Goal: Task Accomplishment & Management: Manage account settings

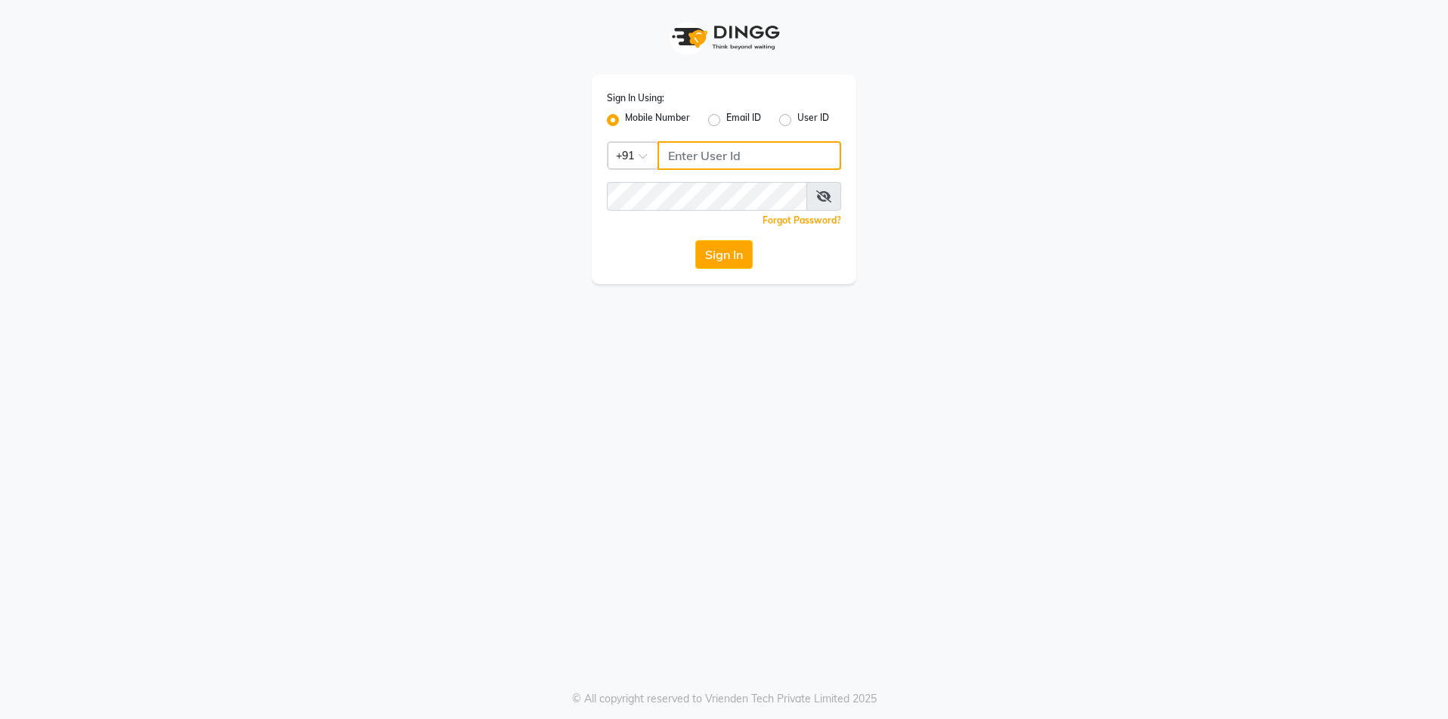
type input "7715996111"
click at [744, 145] on input "7715996111" at bounding box center [749, 155] width 184 height 29
click at [758, 158] on input "7715996111" at bounding box center [749, 155] width 184 height 29
click at [695, 240] on button "Sign In" at bounding box center [723, 254] width 57 height 29
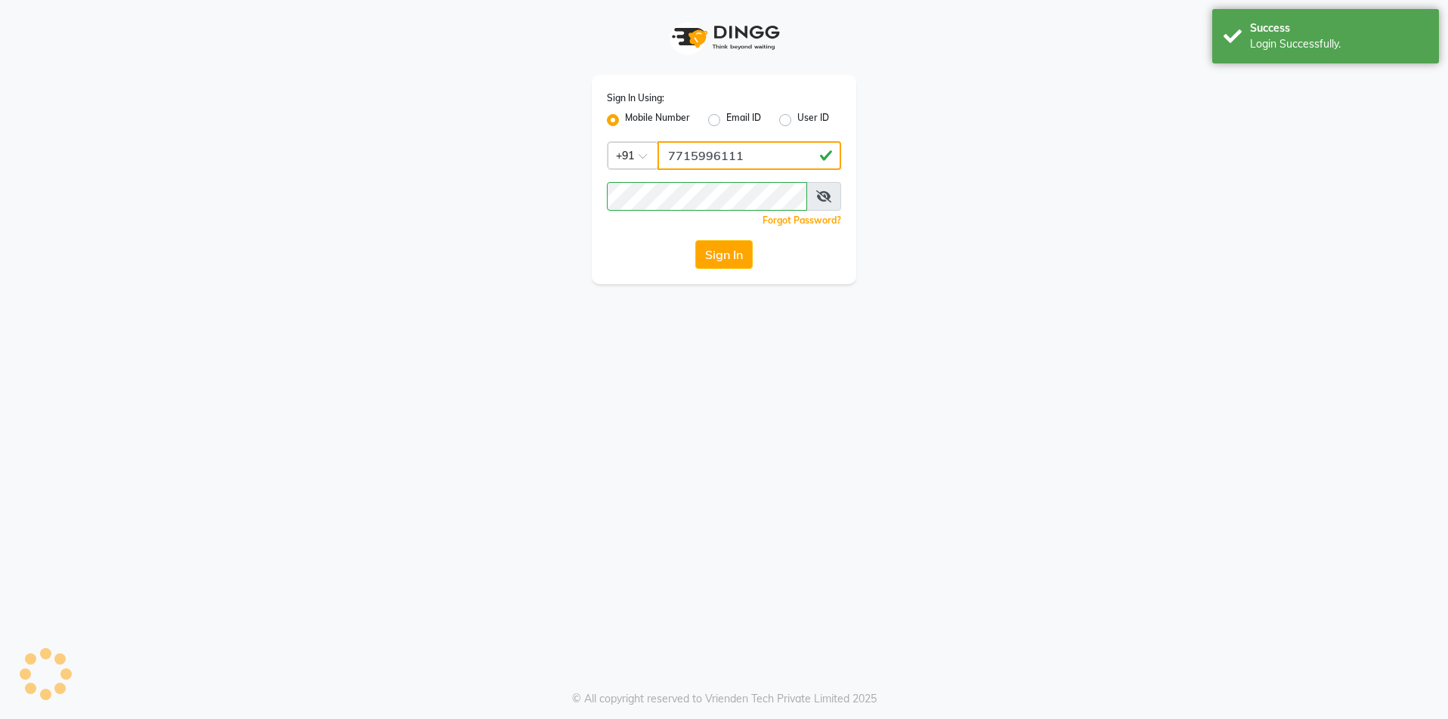
click at [695, 240] on button "Sign In" at bounding box center [723, 254] width 57 height 29
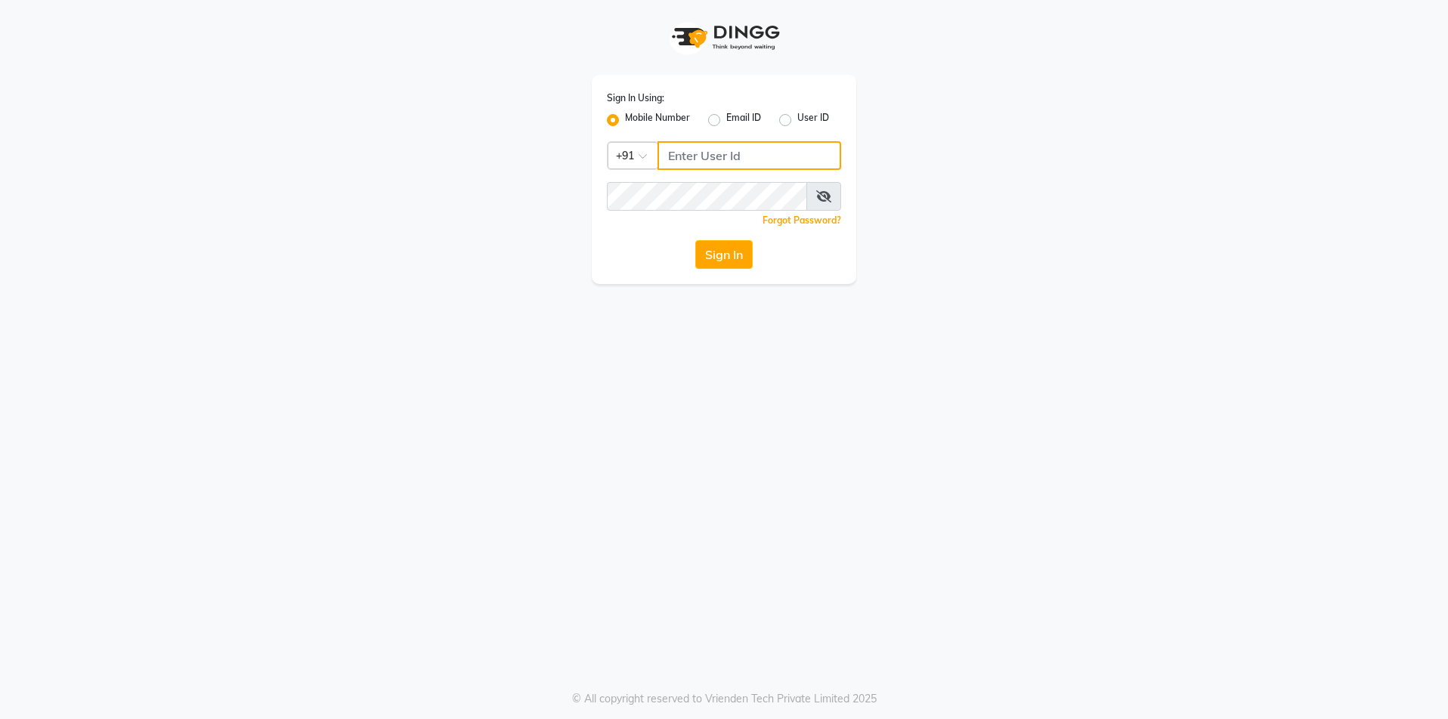
type input "7715996111"
click at [775, 154] on input "7715996111" at bounding box center [749, 155] width 184 height 29
click at [747, 158] on input "7715996111" at bounding box center [749, 155] width 184 height 29
click at [695, 240] on button "Sign In" at bounding box center [723, 254] width 57 height 29
type input "7715996111"
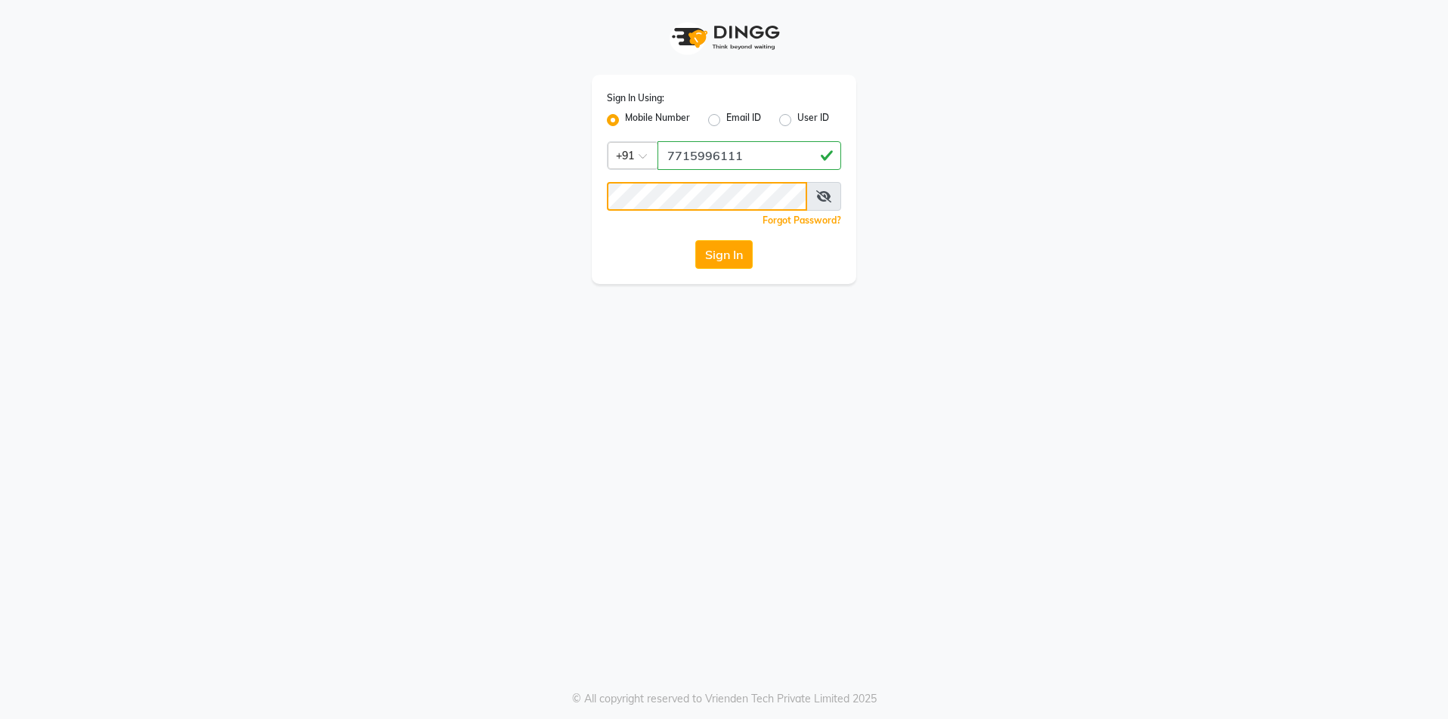
click at [695, 240] on button "Sign In" at bounding box center [723, 254] width 57 height 29
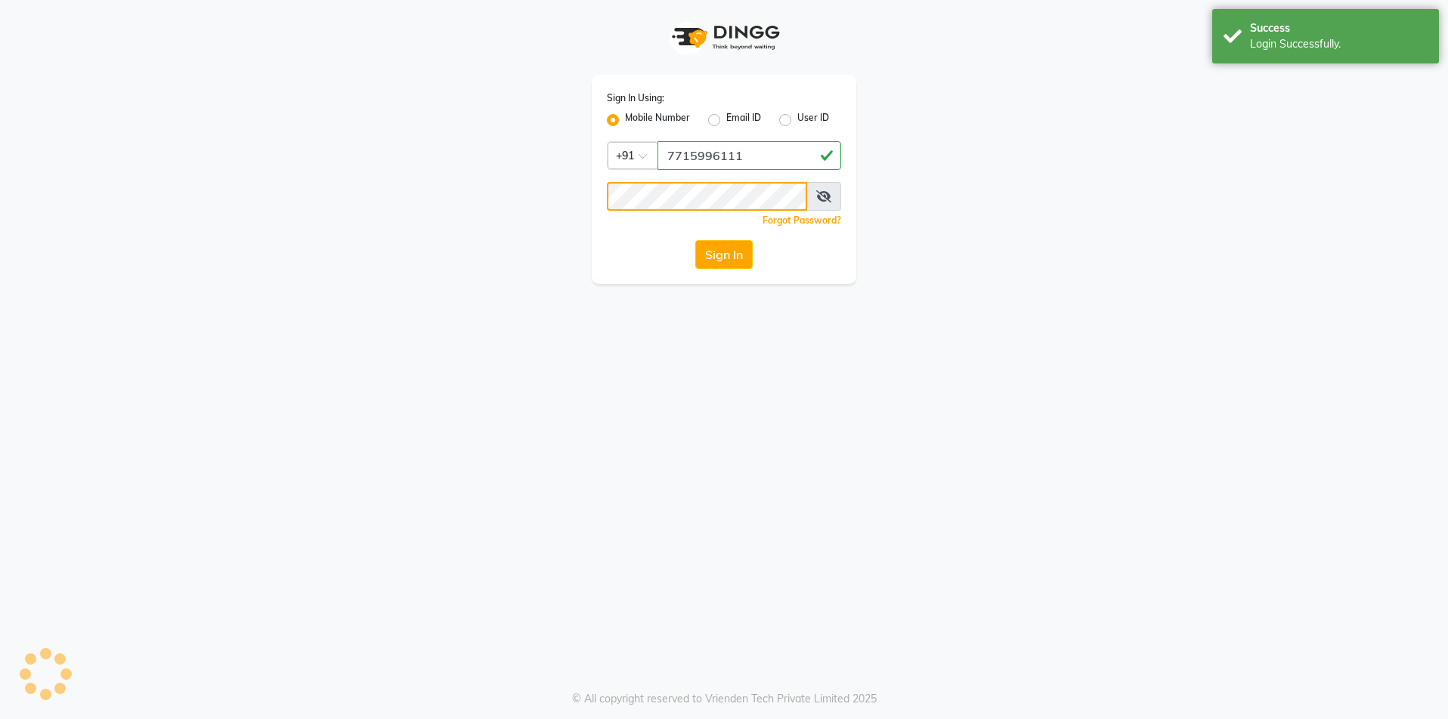
click at [695, 240] on button "Sign In" at bounding box center [723, 254] width 57 height 29
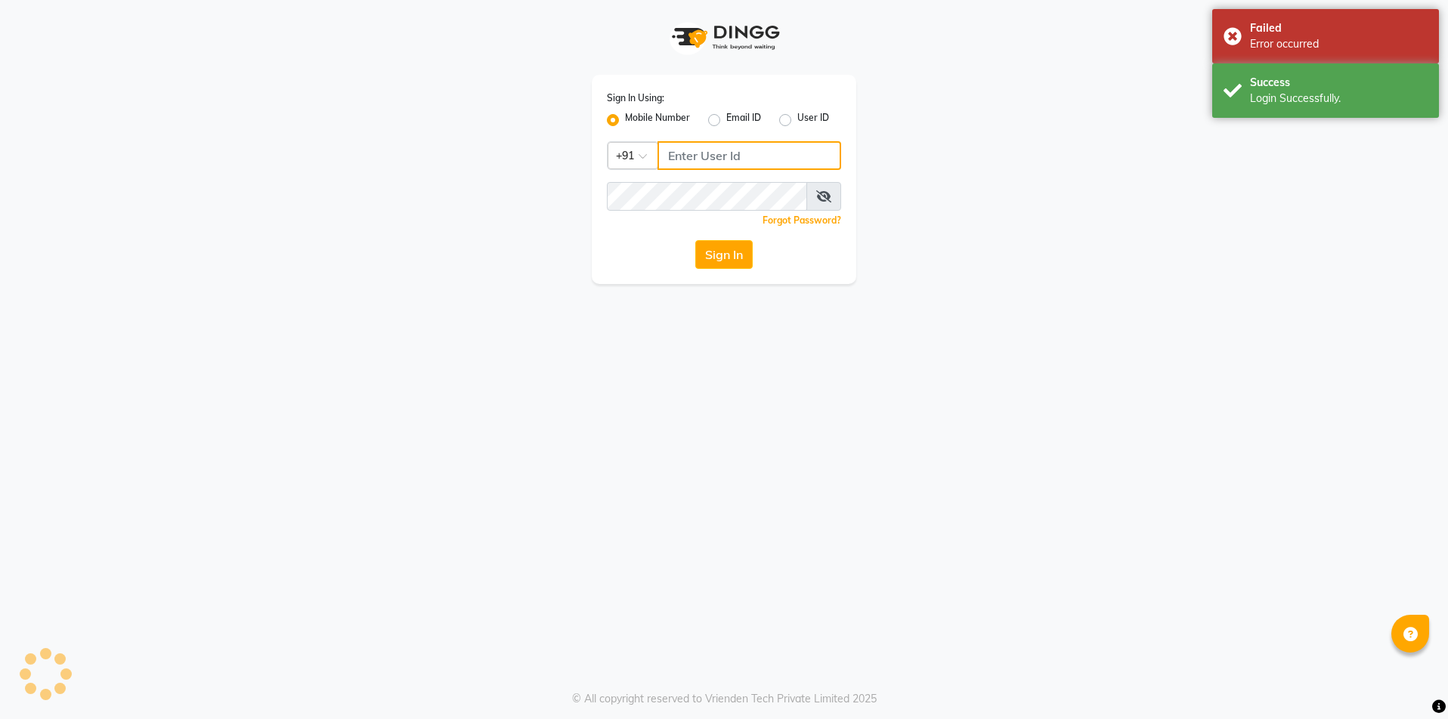
type input "7715996111"
click at [764, 158] on input "7715996111" at bounding box center [749, 155] width 184 height 29
click at [751, 160] on input "7715996111" at bounding box center [749, 155] width 184 height 29
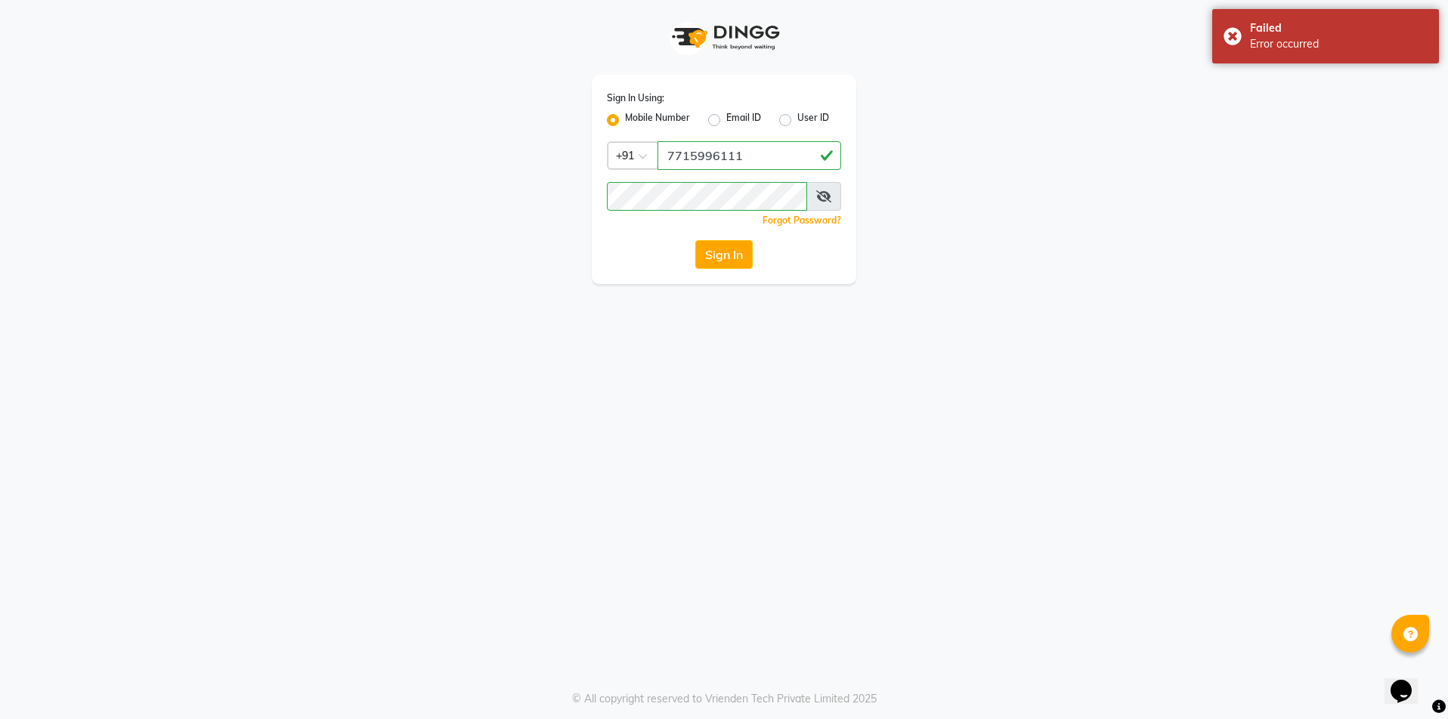
click at [695, 240] on button "Sign In" at bounding box center [723, 254] width 57 height 29
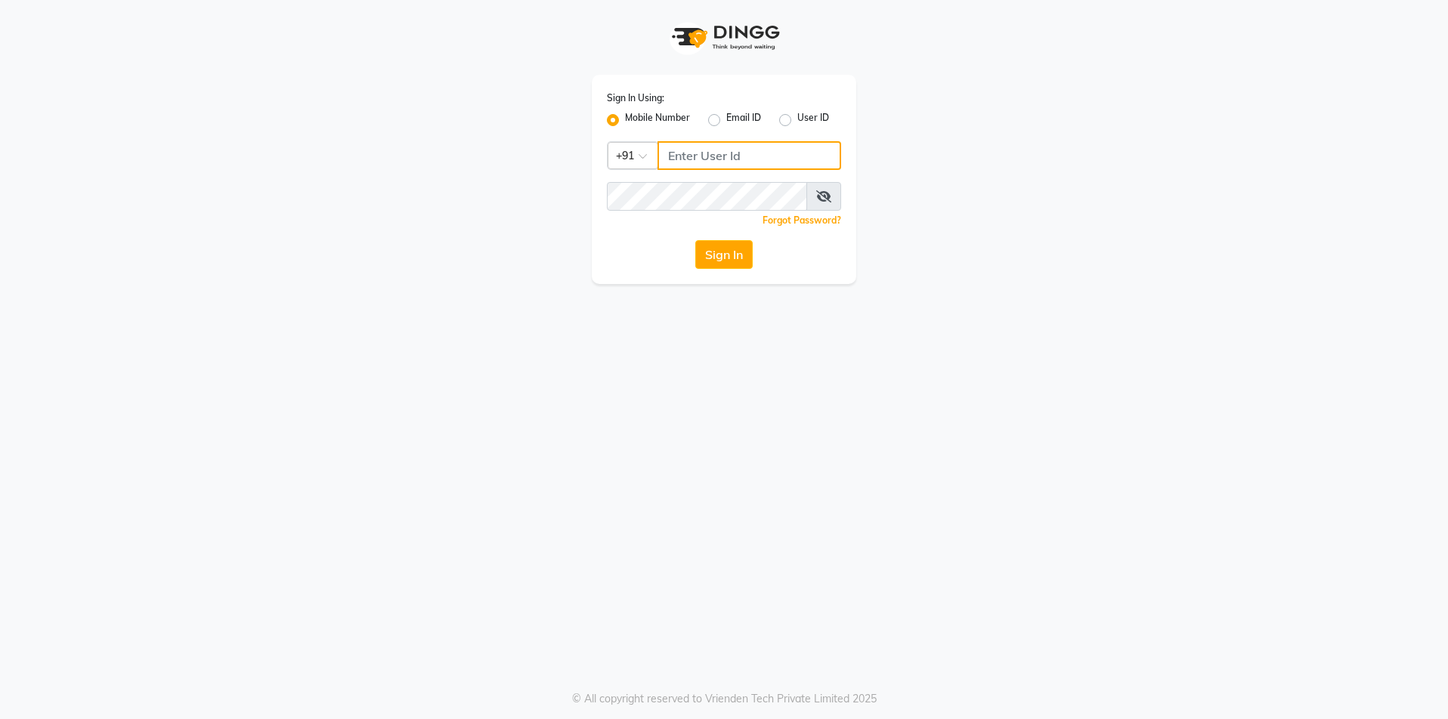
type input "7715996111"
click at [728, 153] on input "7715996111" at bounding box center [749, 155] width 184 height 29
click at [741, 153] on input "7715996111" at bounding box center [749, 155] width 184 height 29
click at [742, 153] on input "7715996111" at bounding box center [749, 155] width 184 height 29
click at [720, 218] on div "Forgot Password?" at bounding box center [724, 220] width 234 height 16
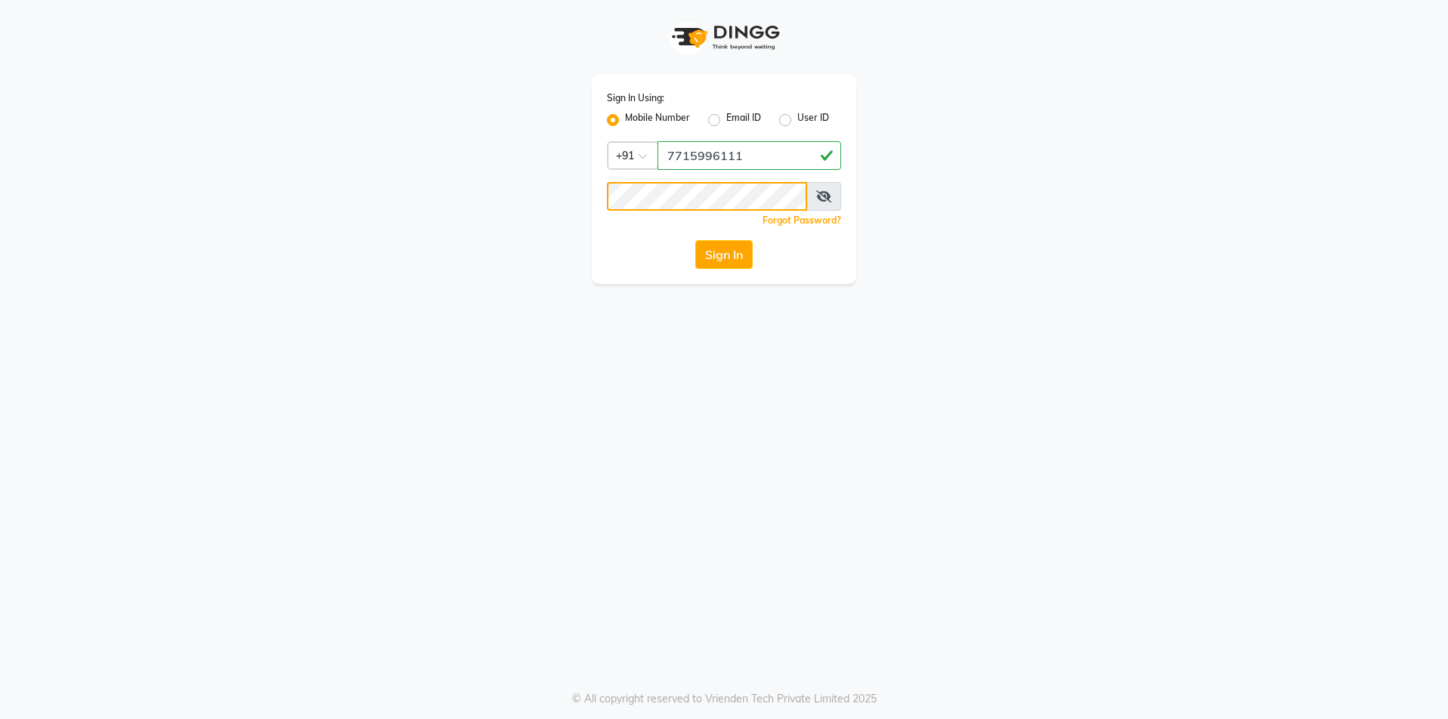
click at [695, 240] on button "Sign In" at bounding box center [723, 254] width 57 height 29
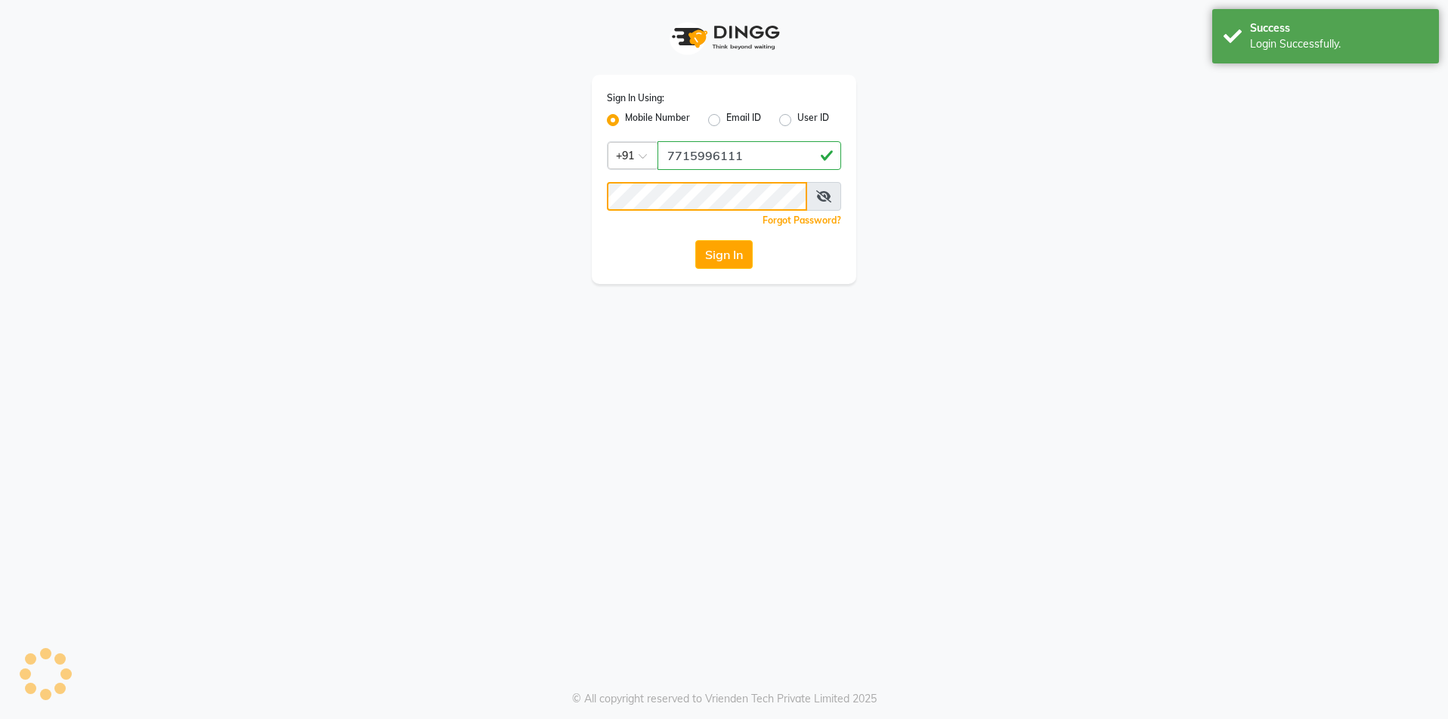
click at [695, 240] on button "Sign In" at bounding box center [723, 254] width 57 height 29
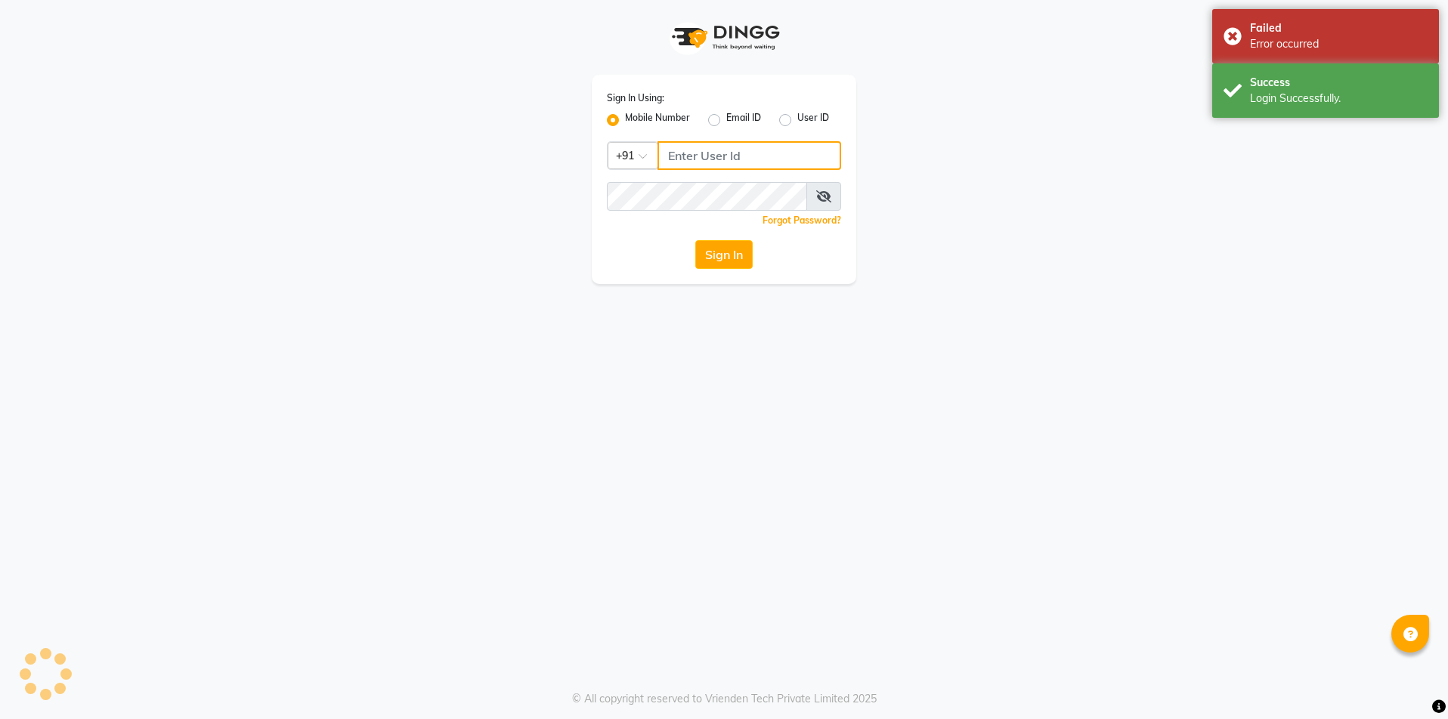
type input "7715996111"
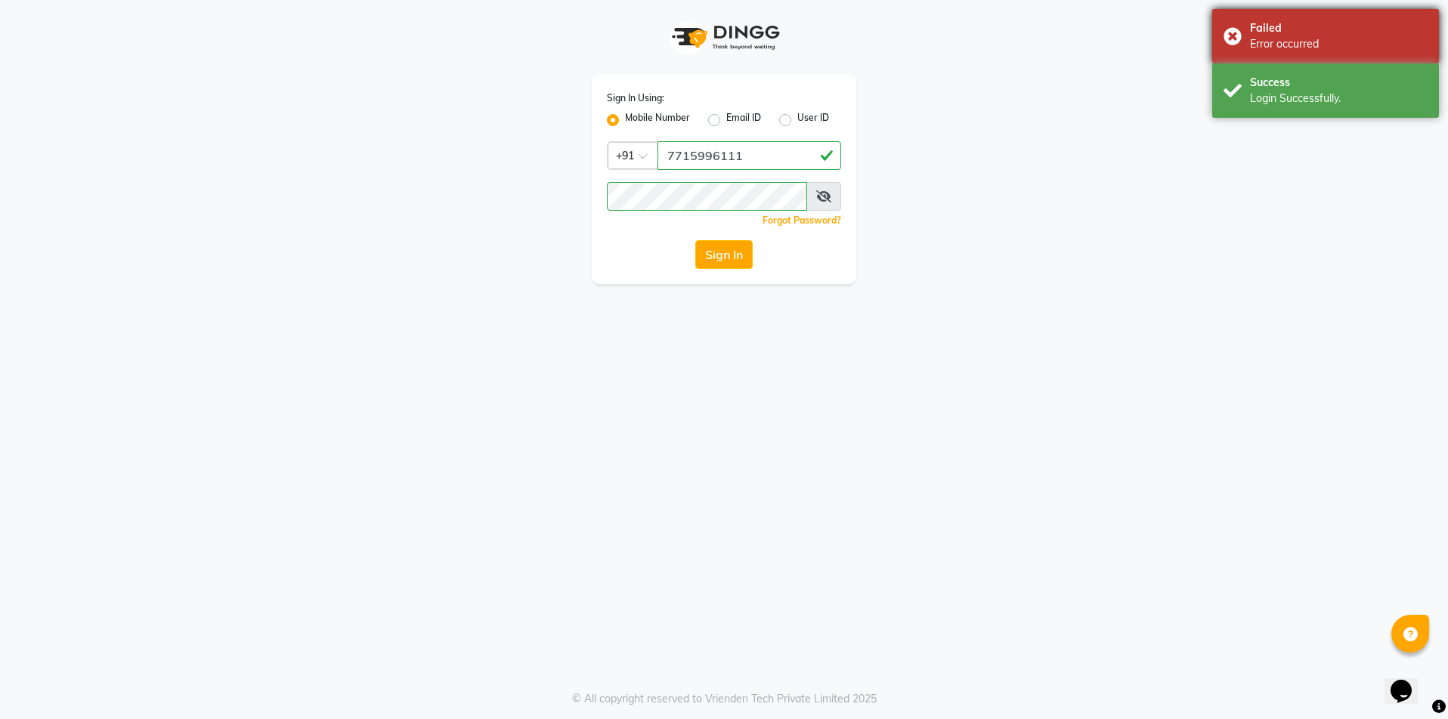
click at [1241, 33] on div "Failed Error occurred" at bounding box center [1325, 36] width 227 height 54
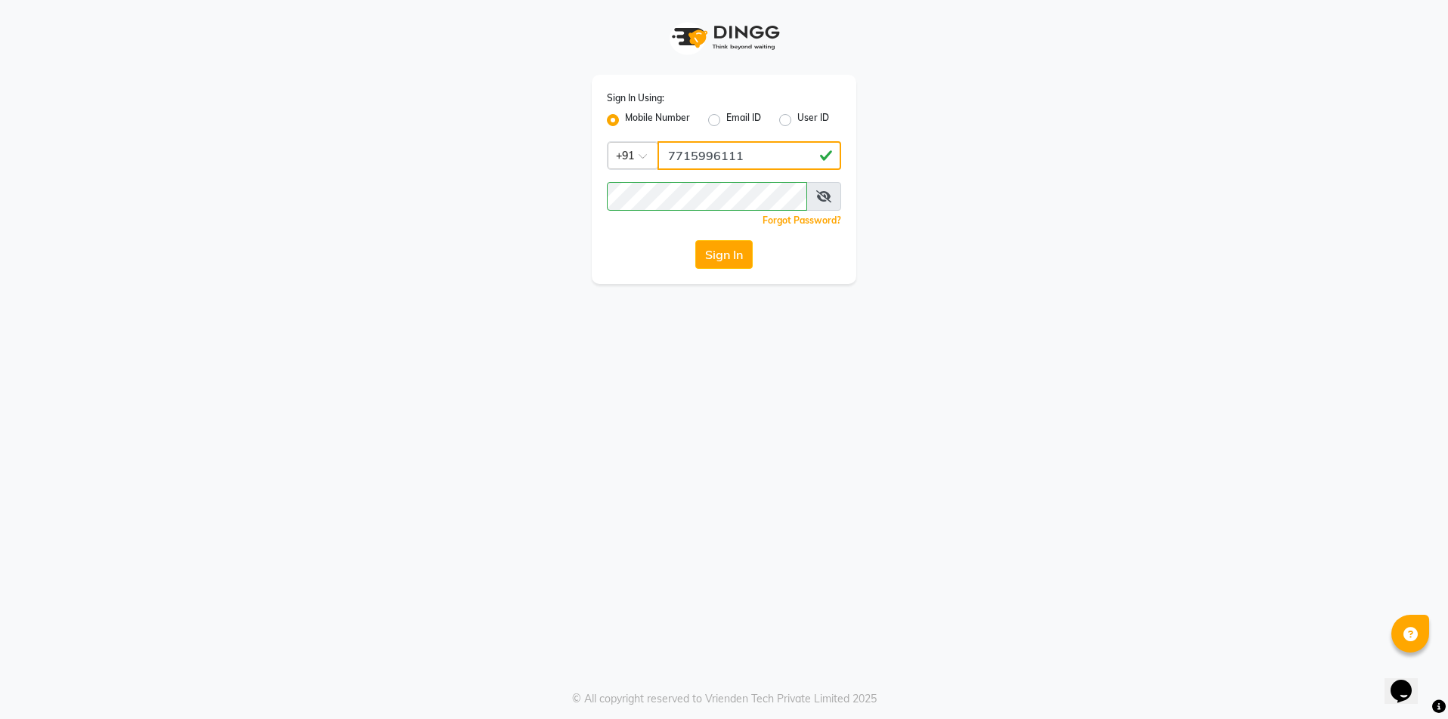
click at [742, 152] on input "7715996111" at bounding box center [749, 155] width 184 height 29
click at [695, 240] on button "Sign In" at bounding box center [723, 254] width 57 height 29
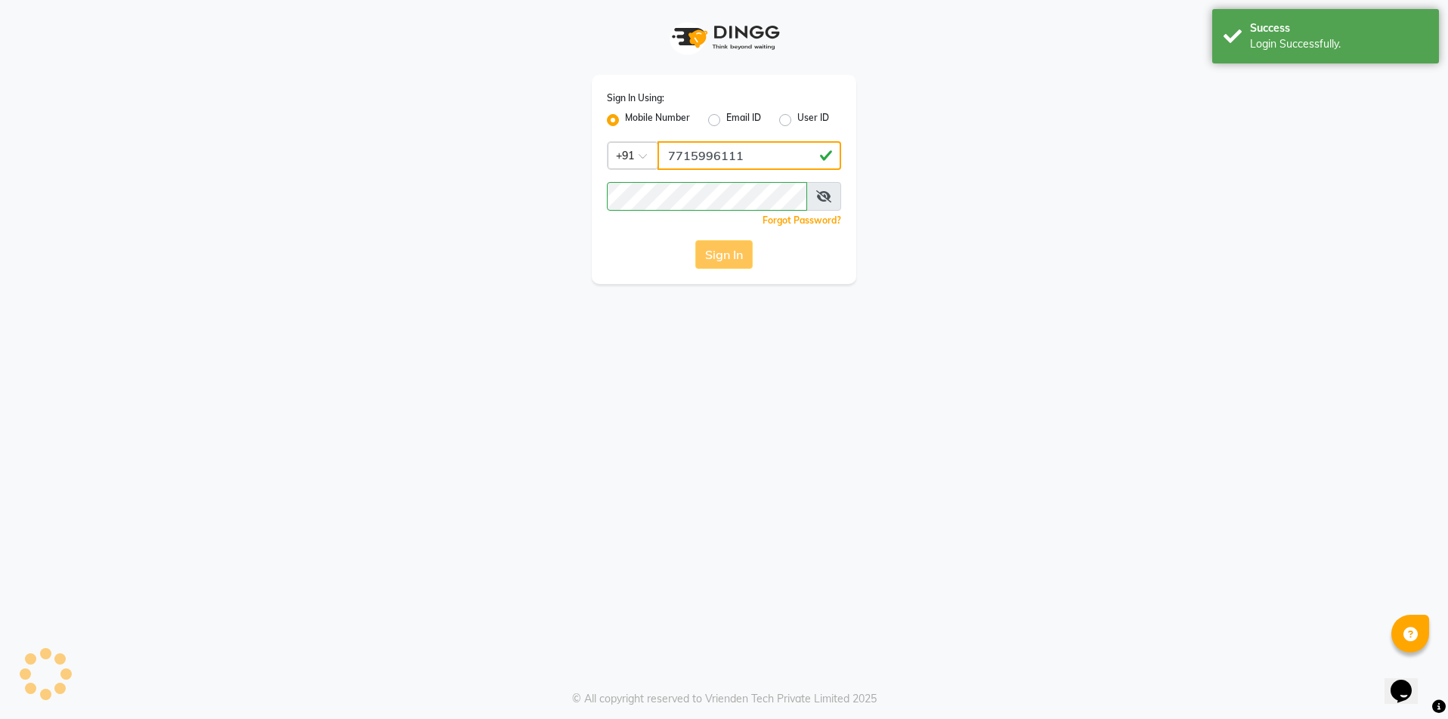
click at [695, 240] on button "Sign In" at bounding box center [723, 254] width 57 height 29
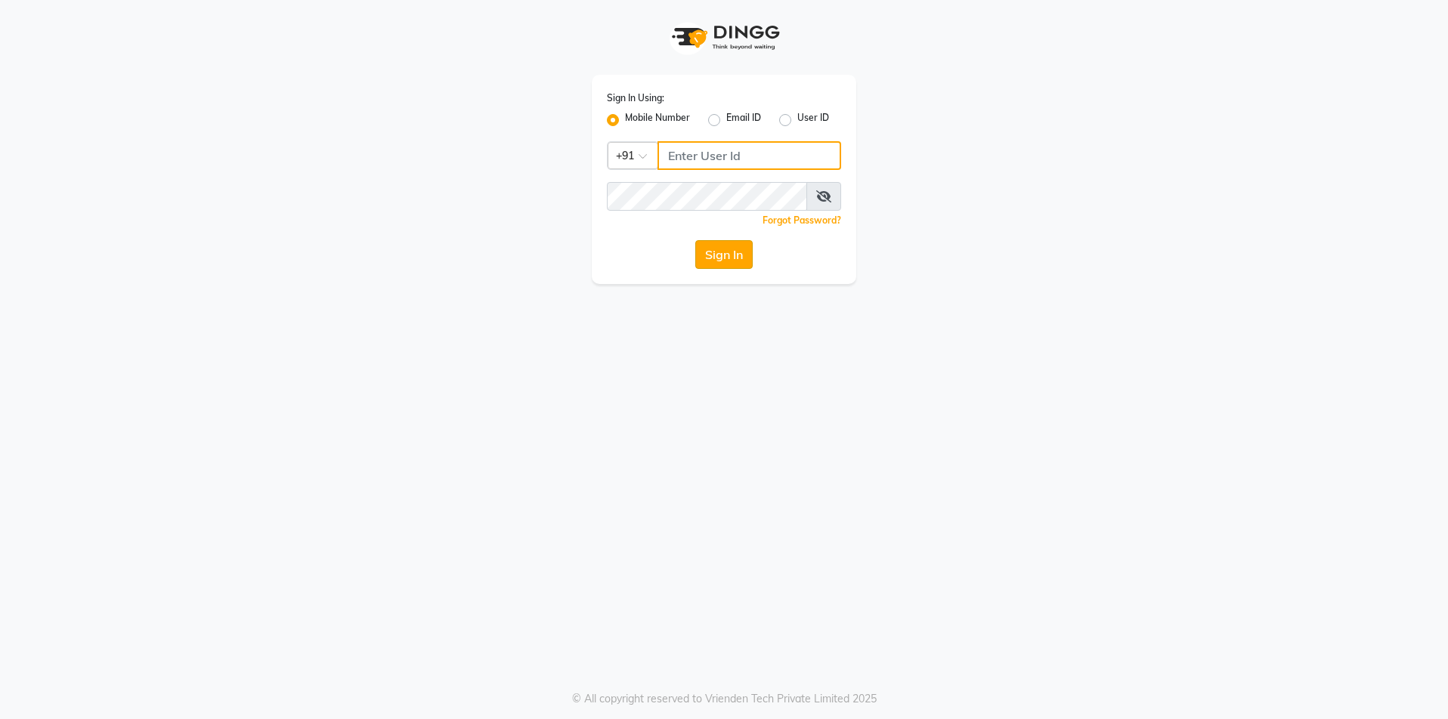
type input "7715996111"
click at [730, 258] on button "Sign In" at bounding box center [723, 254] width 57 height 29
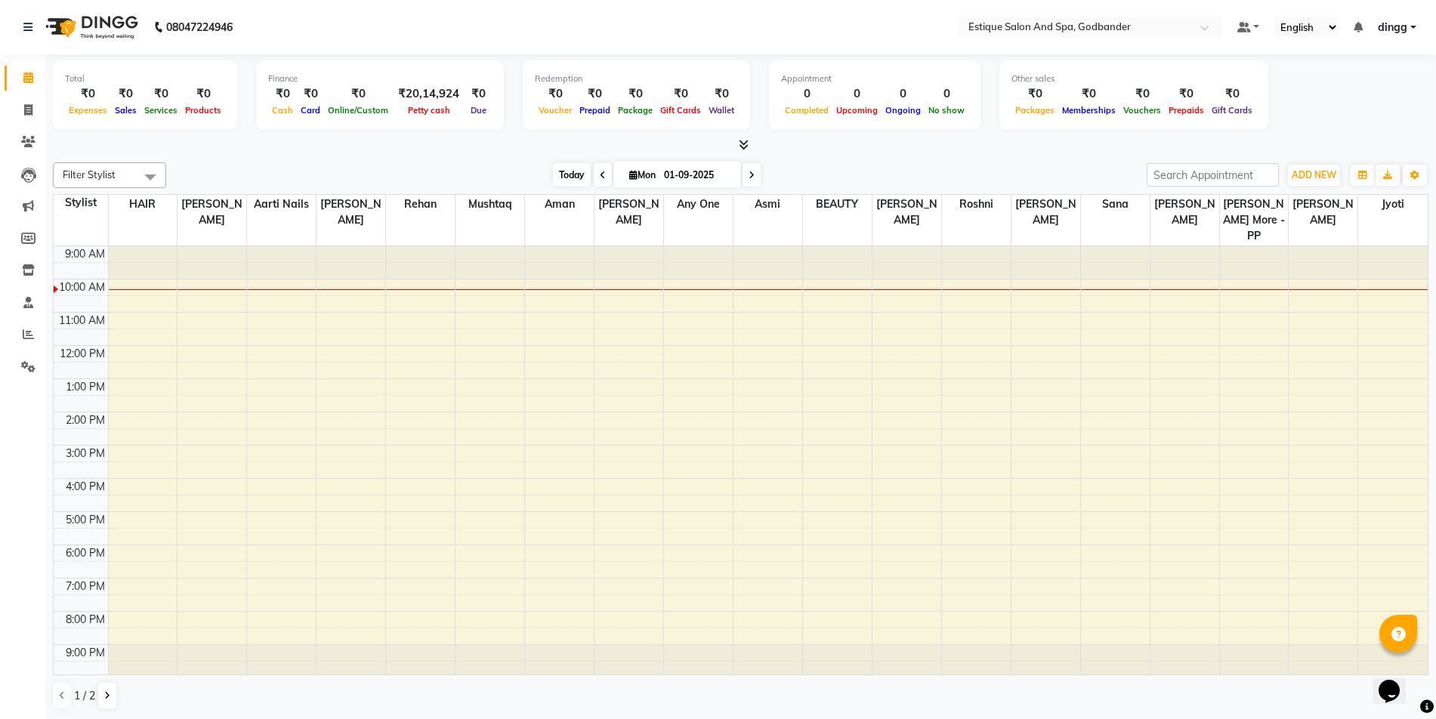
click at [565, 181] on span "Today" at bounding box center [572, 174] width 38 height 23
click at [570, 176] on span "Today" at bounding box center [572, 174] width 38 height 23
